Goal: Task Accomplishment & Management: Manage account settings

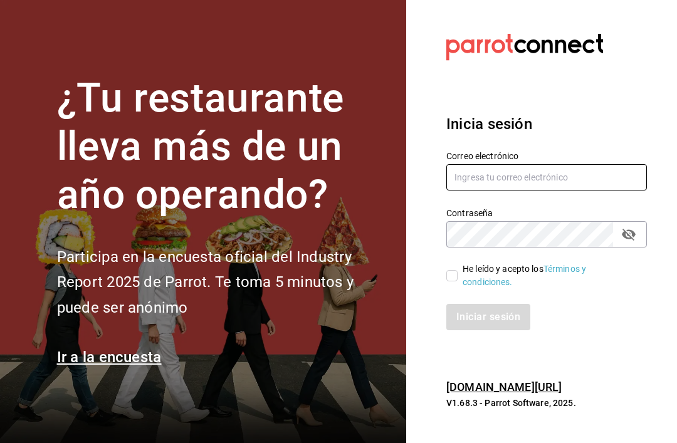
click at [537, 190] on input "text" at bounding box center [546, 177] width 200 height 26
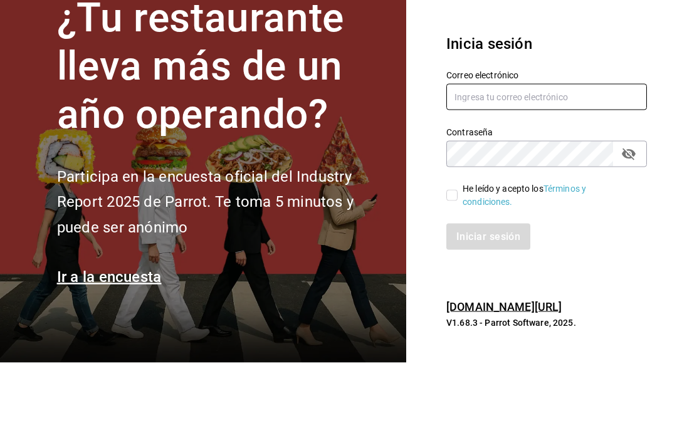
type input "[EMAIL_ADDRESS][DOMAIN_NAME]"
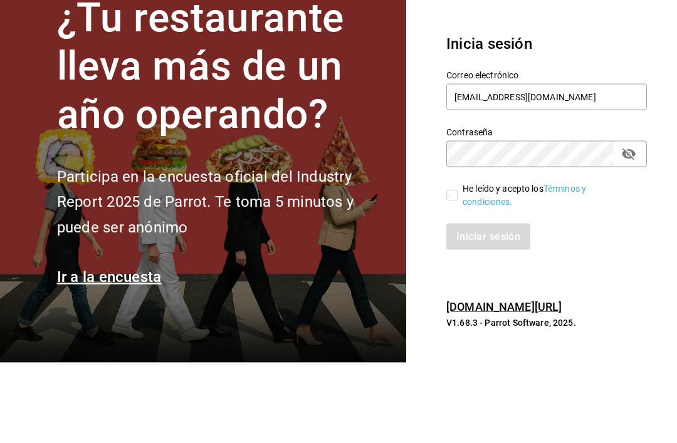
scroll to position [40, 0]
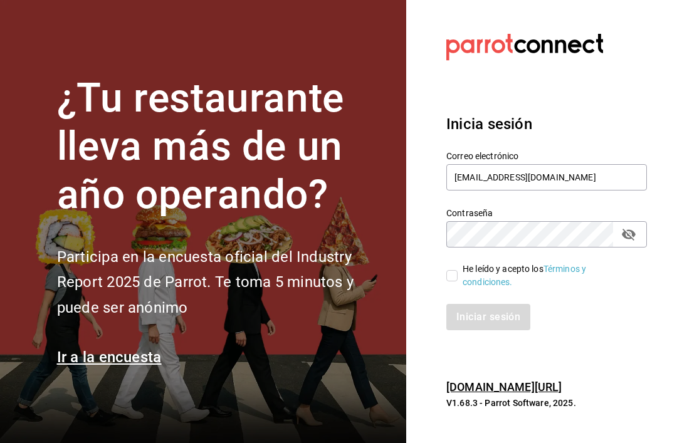
click at [451, 270] on input "He leído y acepto los Términos y condiciones." at bounding box center [451, 275] width 11 height 11
checkbox input "true"
click at [502, 304] on button "Iniciar sesión" at bounding box center [488, 317] width 85 height 26
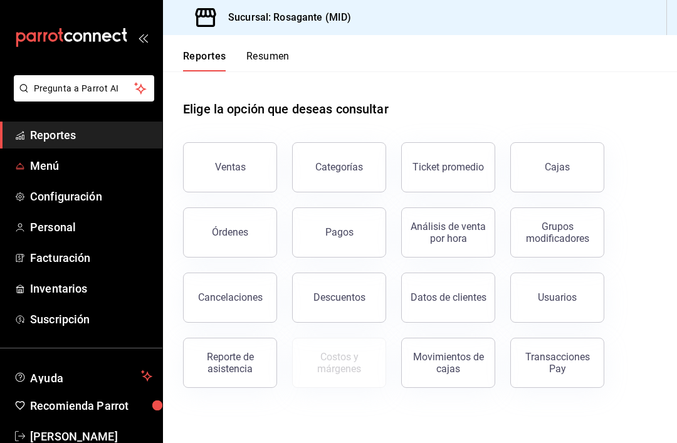
click at [47, 167] on span "Menú" at bounding box center [91, 165] width 122 height 17
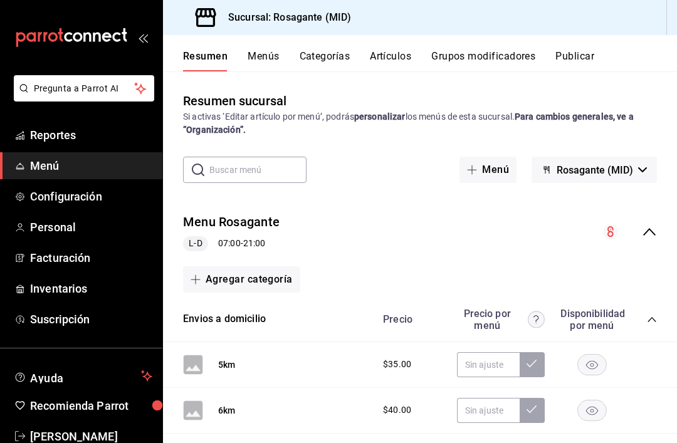
click at [387, 58] on button "Artículos" at bounding box center [390, 60] width 41 height 21
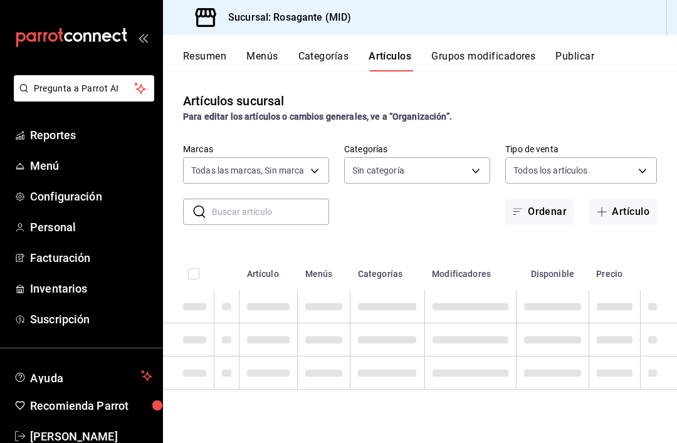
type input "917bcdc4-3ddc-4910-aea4-696ee6d71abf"
type input "62f7921c-d400-49ec-b2a6-c54ad03ff6c7,869947e6-2521-44f2-bca2-dab146041995,5cccd…"
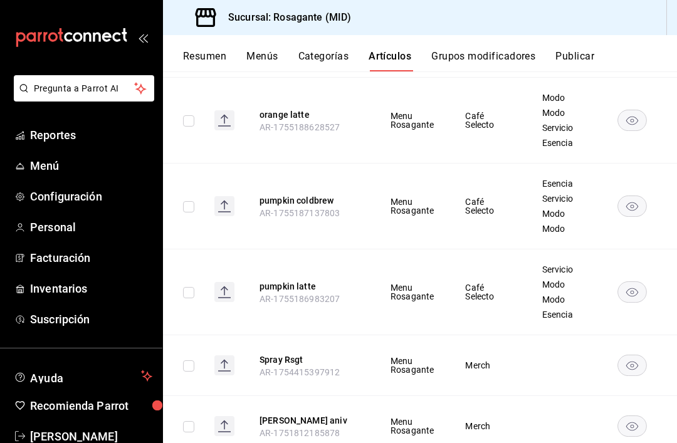
scroll to position [272, 0]
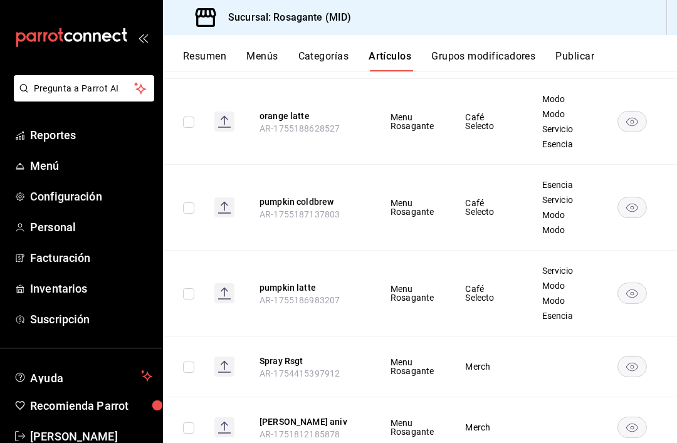
click at [506, 269] on td "Café Selecto" at bounding box center [487, 294] width 76 height 86
click at [316, 281] on button "pumpkin latte" at bounding box center [309, 287] width 100 height 13
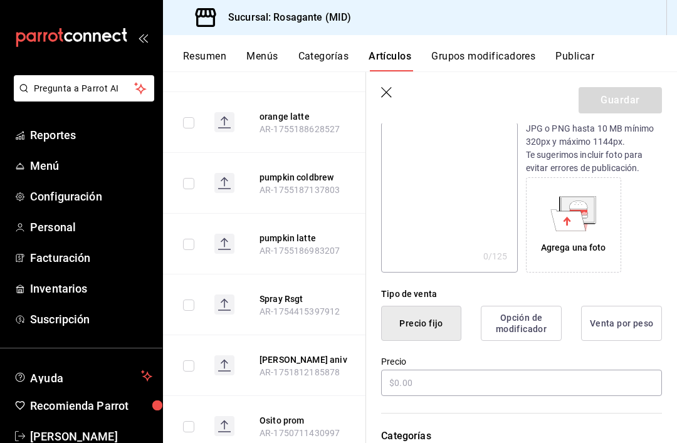
type input "$90.00"
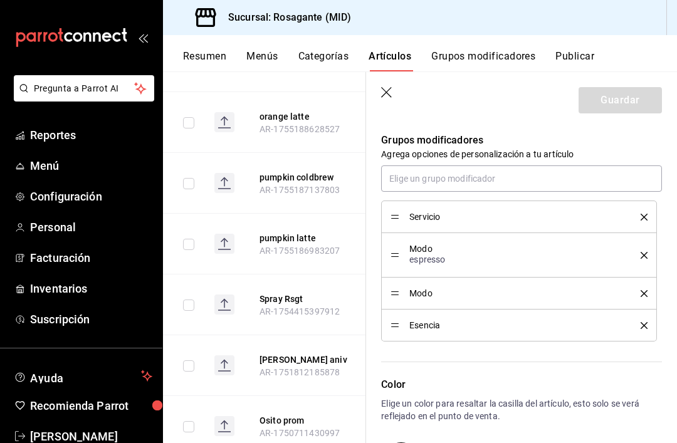
scroll to position [564, 0]
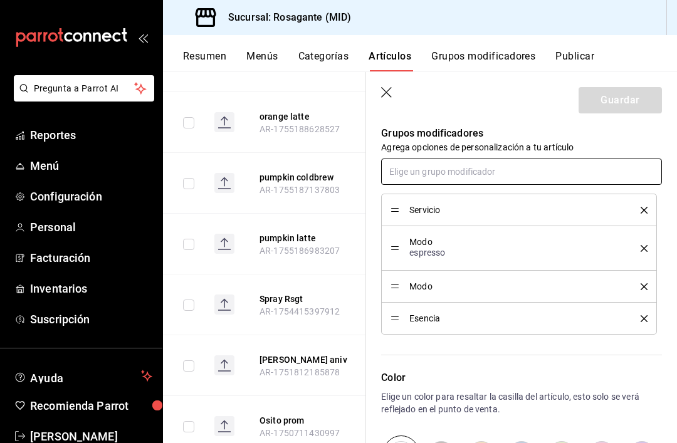
click at [575, 169] on input "text" at bounding box center [521, 172] width 281 height 26
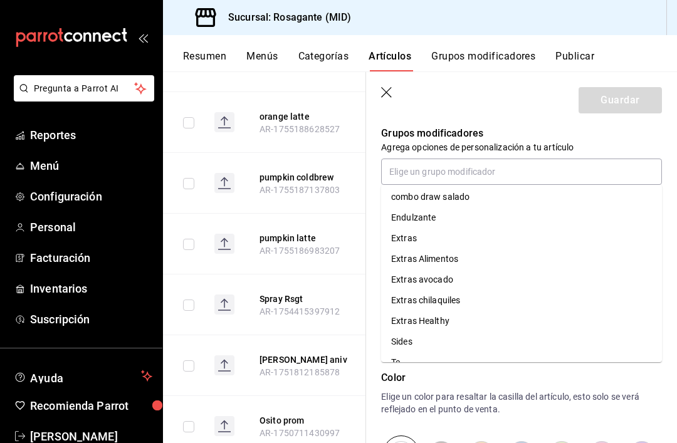
scroll to position [40, 0]
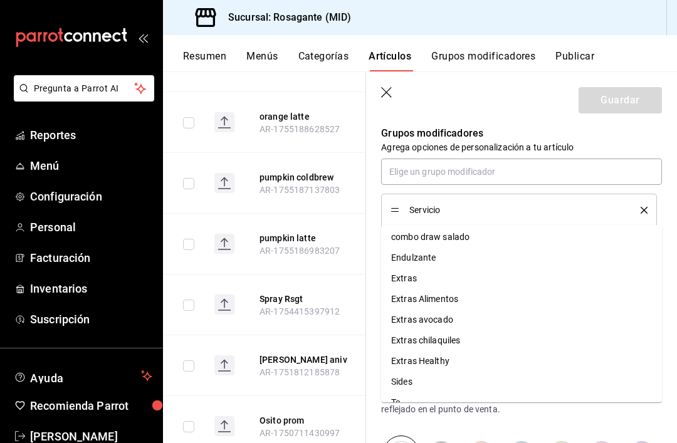
click at [516, 96] on header "Guardar" at bounding box center [521, 97] width 311 height 51
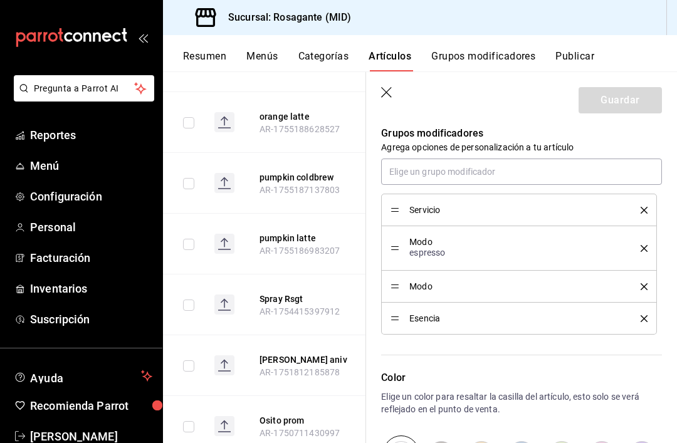
click at [643, 286] on icon "delete" at bounding box center [643, 286] width 7 height 7
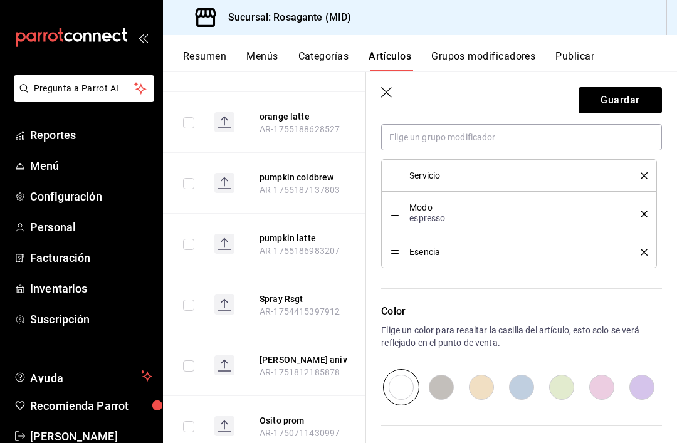
scroll to position [575, 0]
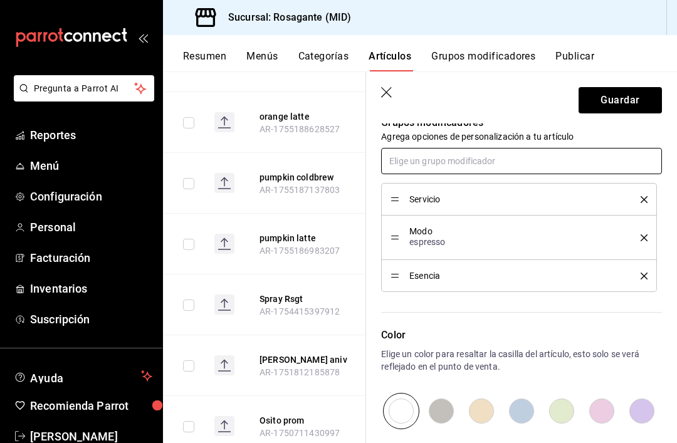
click at [536, 158] on input "text" at bounding box center [521, 161] width 281 height 26
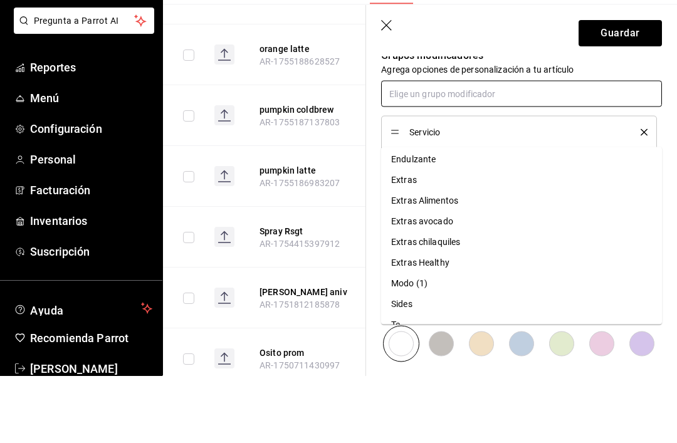
scroll to position [44, 0]
click at [455, 216] on li "Endulzante" at bounding box center [521, 226] width 281 height 21
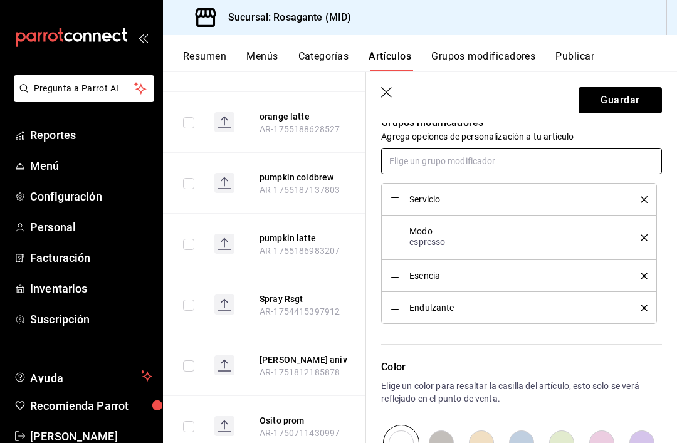
click at [513, 157] on input "text" at bounding box center [521, 161] width 281 height 26
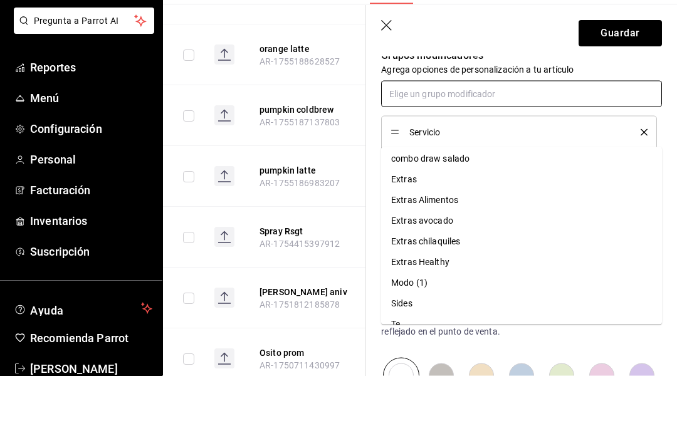
scroll to position [24, 0]
click at [477, 237] on li "Extras" at bounding box center [521, 247] width 281 height 21
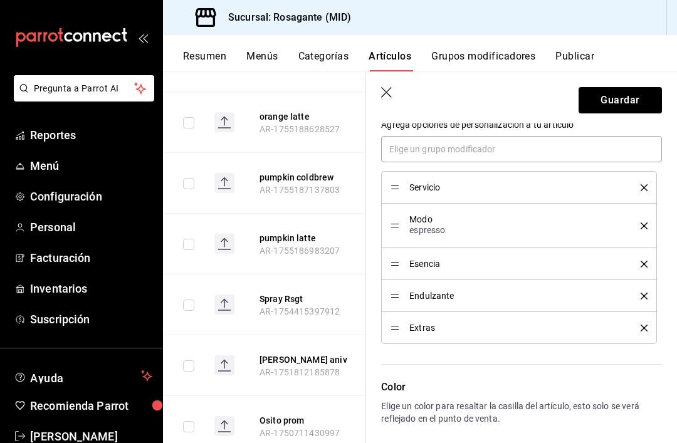
scroll to position [564, 0]
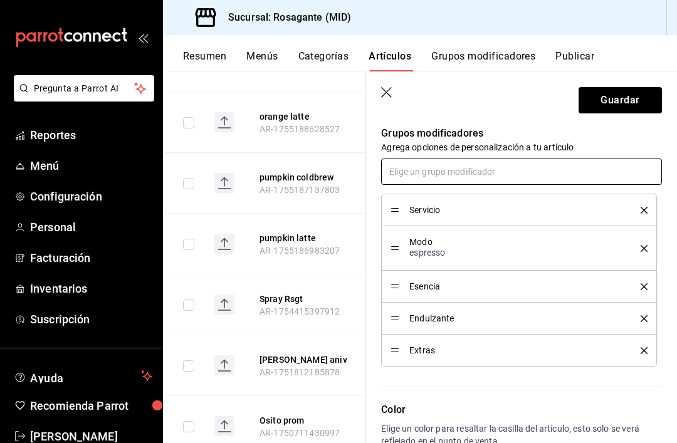
click at [508, 164] on input "text" at bounding box center [521, 172] width 281 height 26
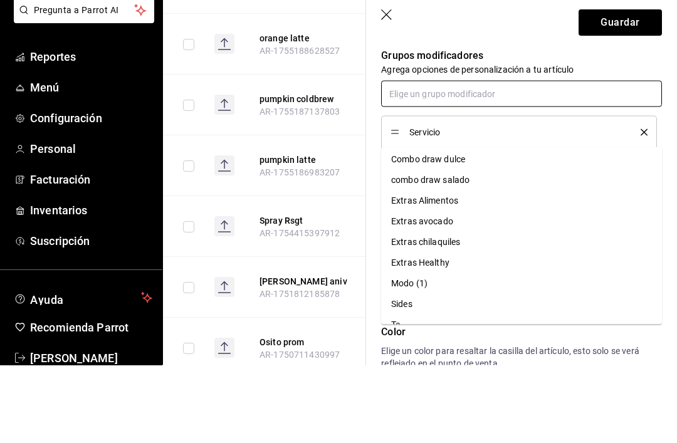
scroll to position [3, 0]
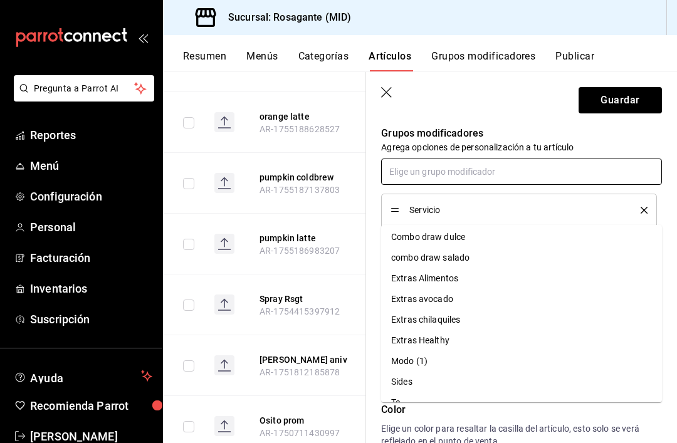
click at [445, 351] on li "Modo (1)" at bounding box center [521, 361] width 281 height 21
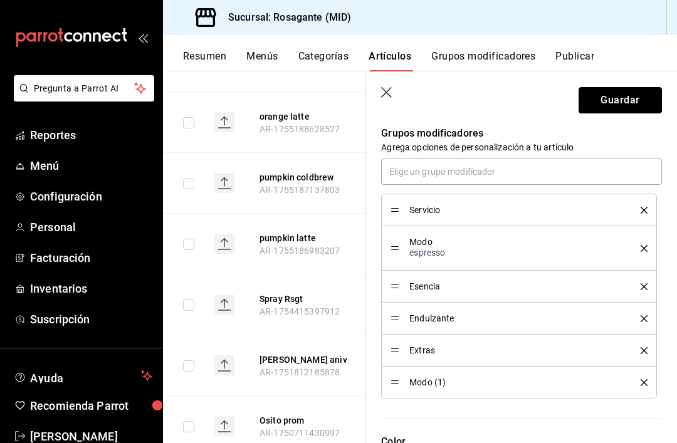
click at [632, 98] on button "Guardar" at bounding box center [619, 100] width 83 height 26
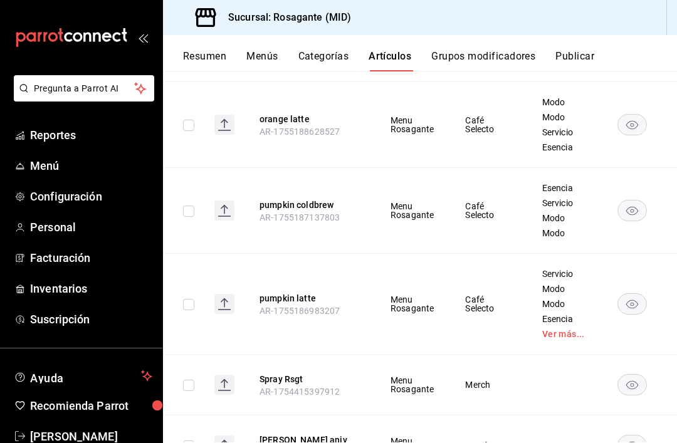
scroll to position [270, 0]
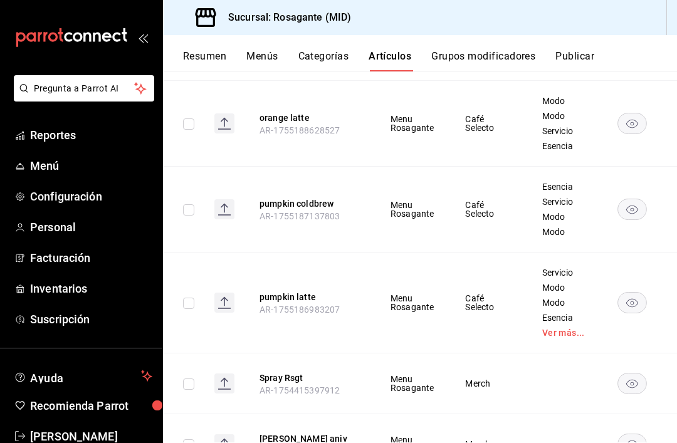
click at [106, 138] on span "Reportes" at bounding box center [91, 135] width 122 height 17
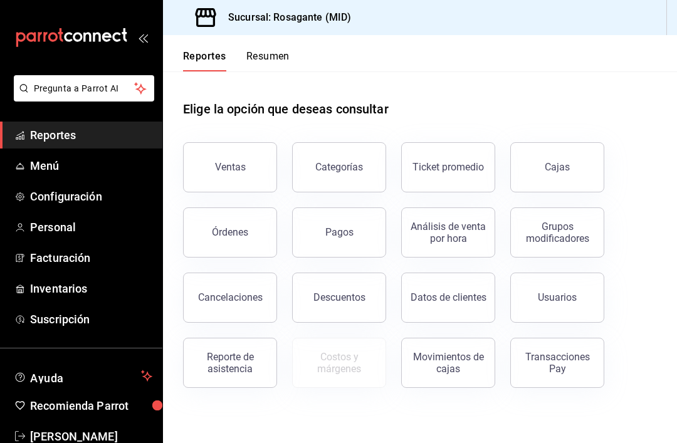
click at [650, 338] on div "Ventas Categorías Ticket promedio Cajas Órdenes Pagos Análisis de venta por hor…" at bounding box center [412, 257] width 489 height 261
click at [672, 173] on div "Elige la opción que deseas consultar Ventas Categorías Ticket promedio Cajas Ór…" at bounding box center [420, 239] width 514 height 336
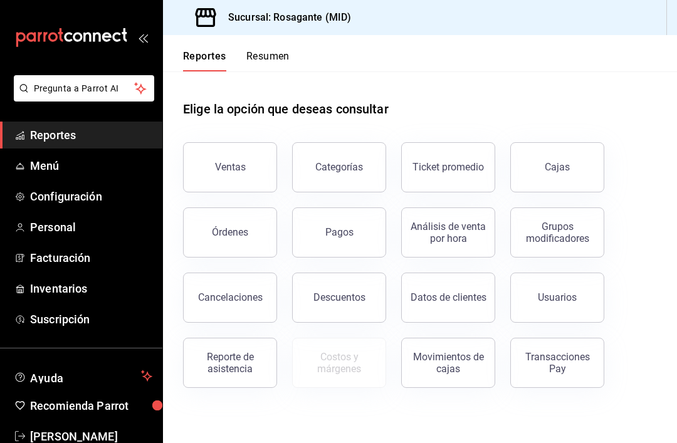
click at [658, 167] on div "Elige la opción que deseas consultar Ventas Categorías Ticket promedio Cajas Ór…" at bounding box center [420, 239] width 514 height 336
